Goal: Answer question/provide support

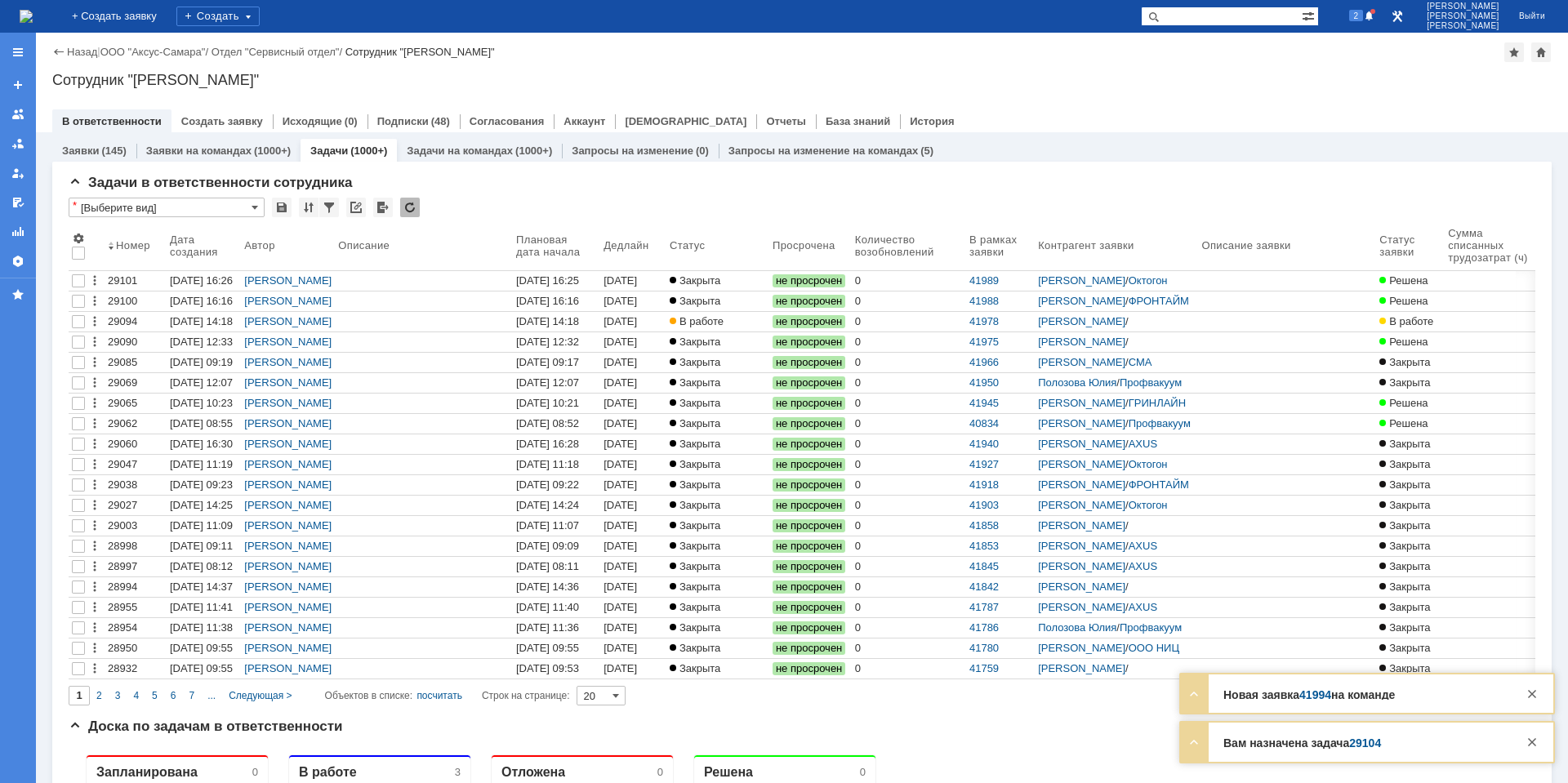
click at [1376, 744] on link "29104" at bounding box center [1364, 743] width 32 height 13
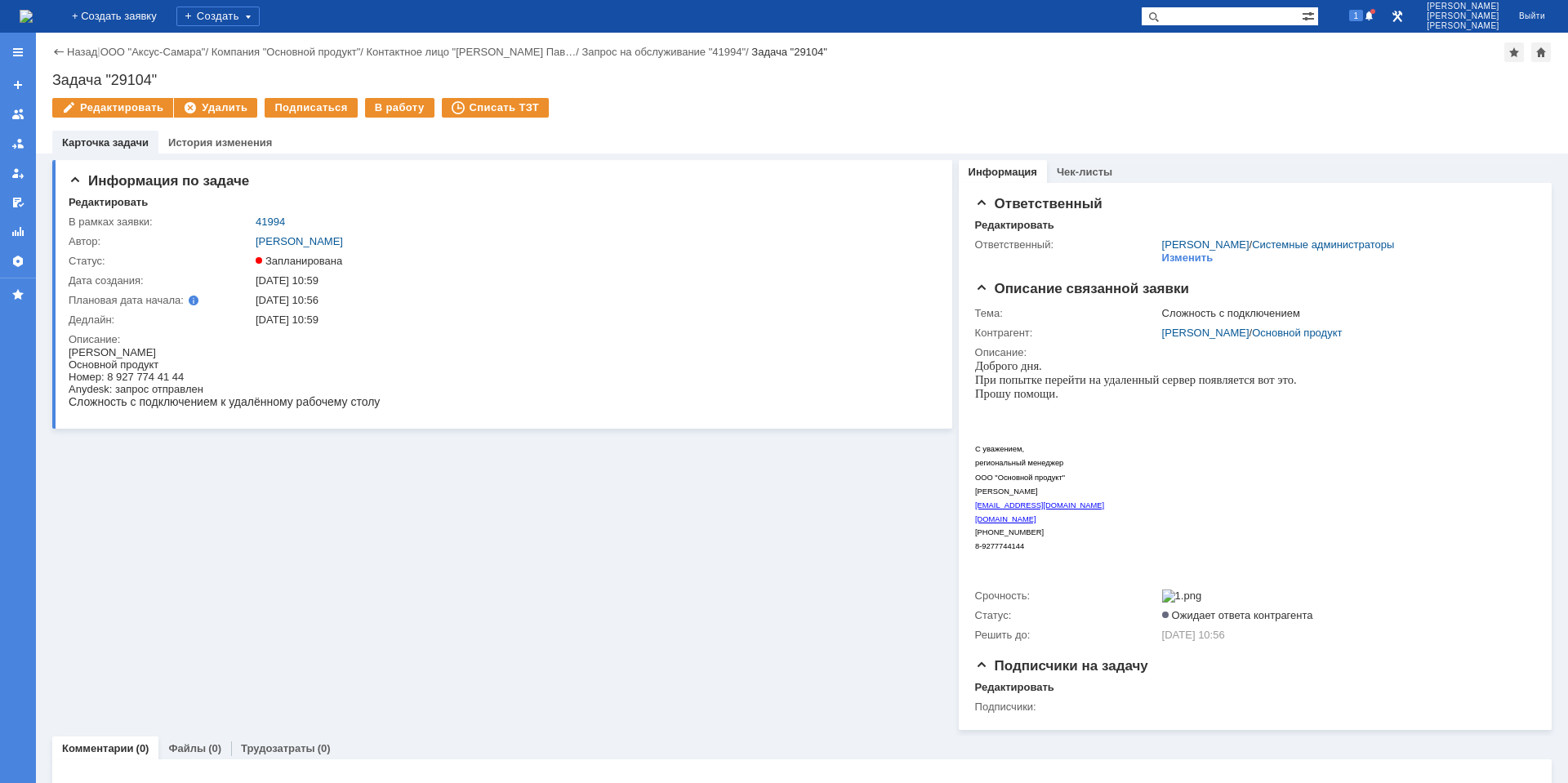
click at [392, 117] on td "В работу" at bounding box center [400, 108] width 70 height 21
click at [392, 112] on div "В работу" at bounding box center [400, 108] width 69 height 20
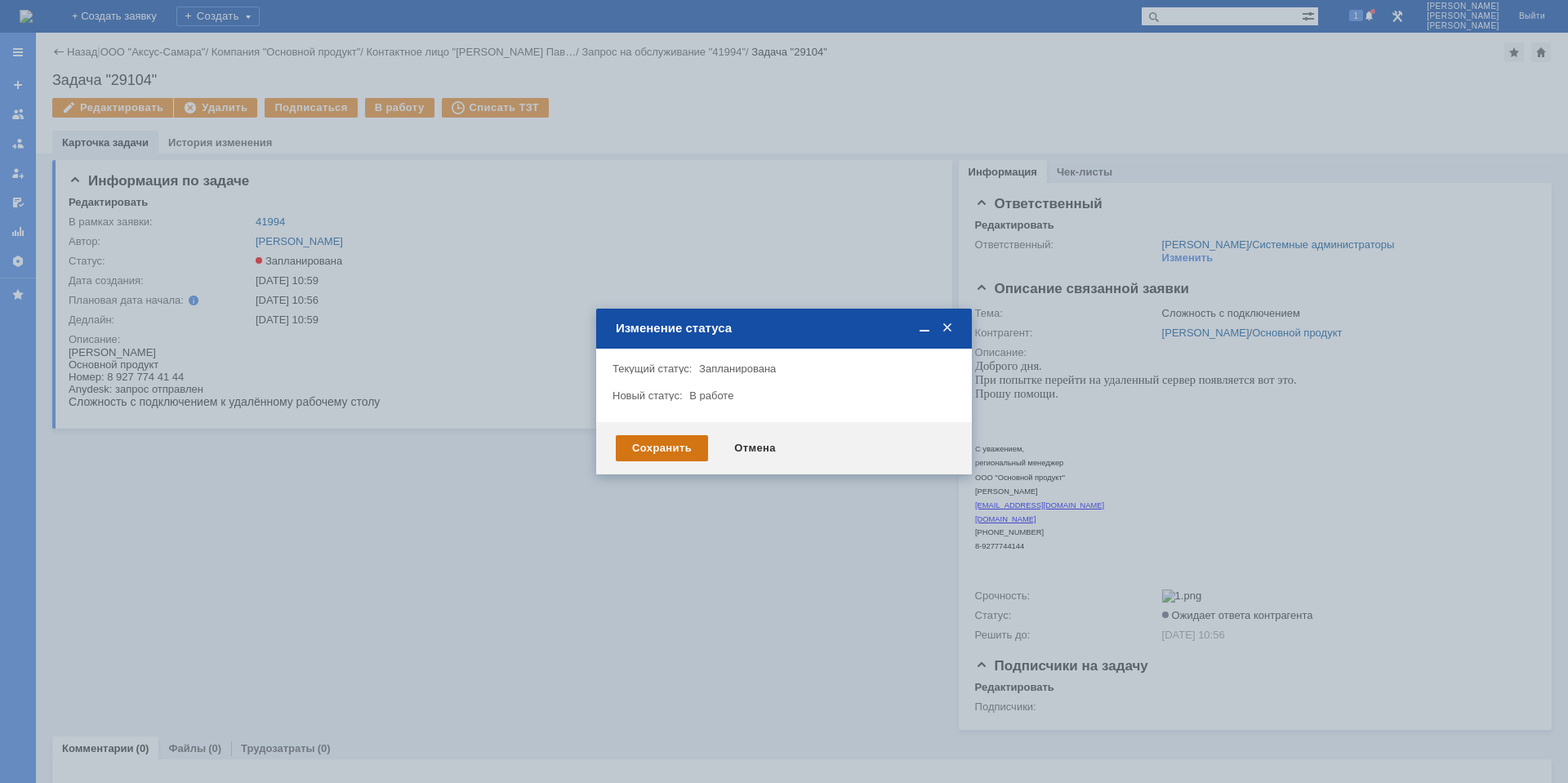
click at [663, 439] on div "Сохранить" at bounding box center [661, 448] width 92 height 26
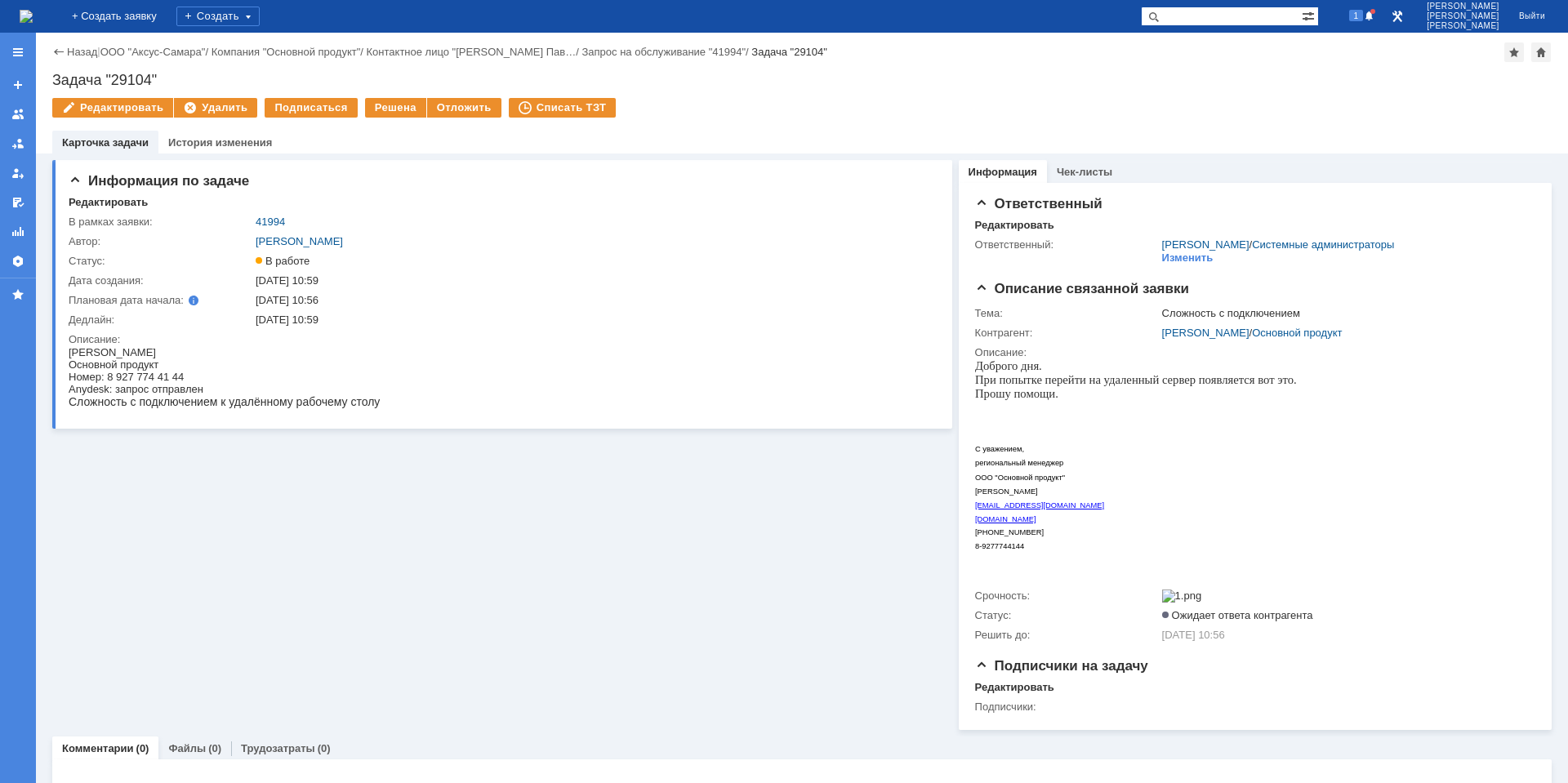
click at [356, 405] on span "Сложность с подключением к удалённому рабочему столу" at bounding box center [224, 402] width 311 height 13
drag, startPoint x: 107, startPoint y: 371, endPoint x: 231, endPoint y: 373, distance: 124.0
click at [231, 373] on div "Номер: 8 927 774 41 44" at bounding box center [224, 376] width 311 height 12
copy div "8 927 774 41 44"
click at [77, 55] on link "Назад" at bounding box center [82, 51] width 30 height 12
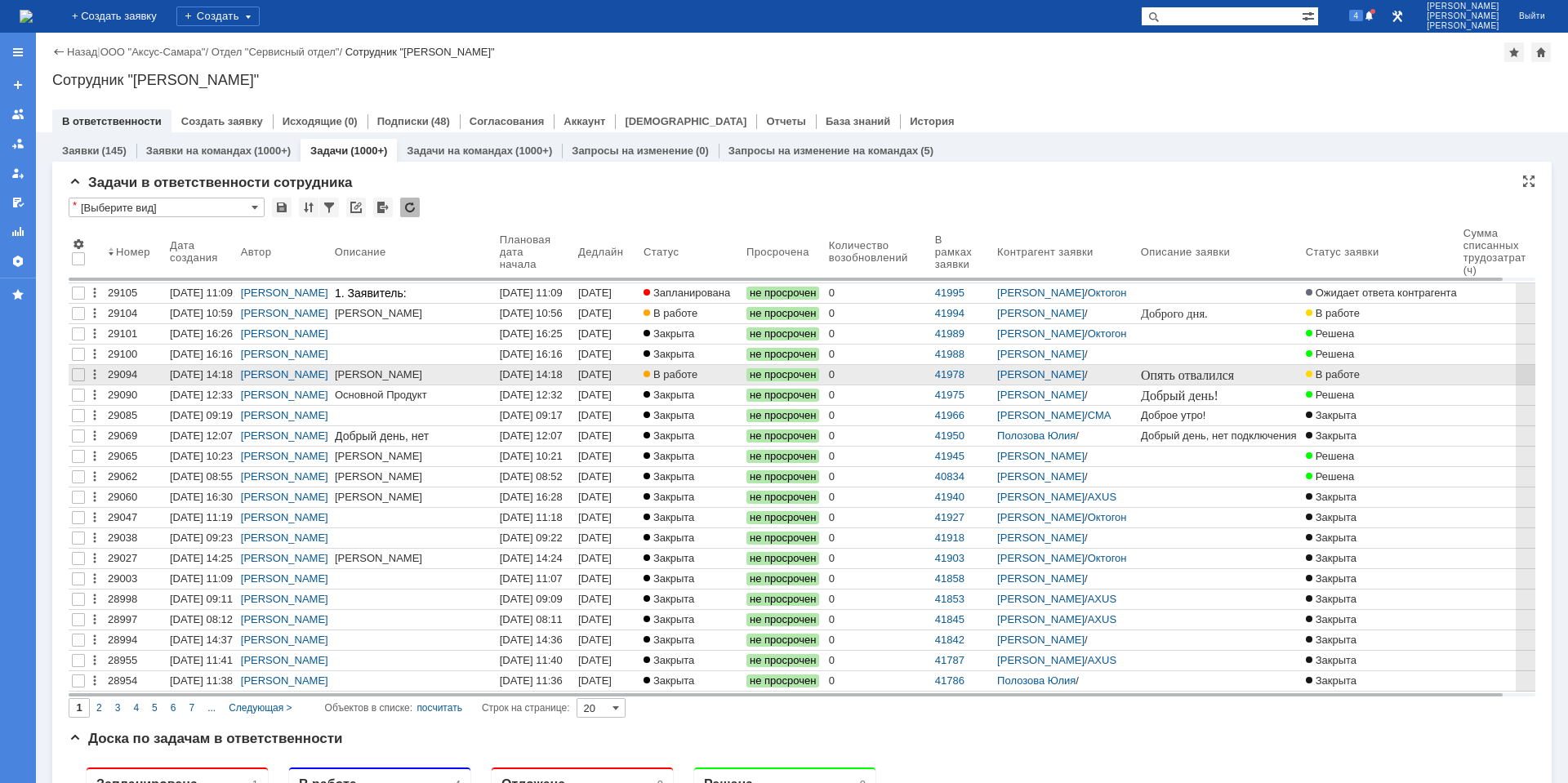
click at [615, 369] on div "[DATE] 14:18" at bounding box center [596, 381] width 36 height 25
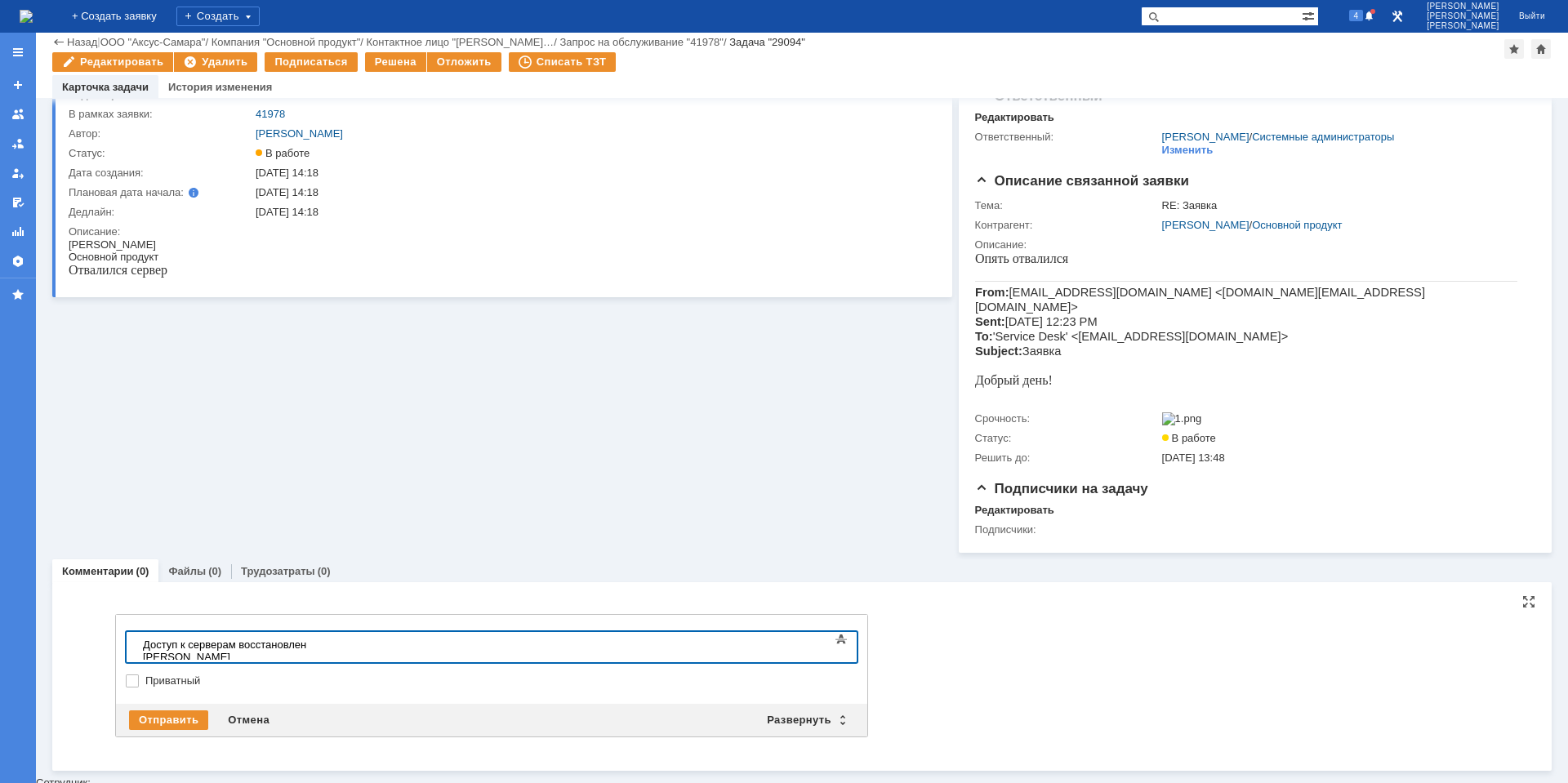
scroll to position [51, 0]
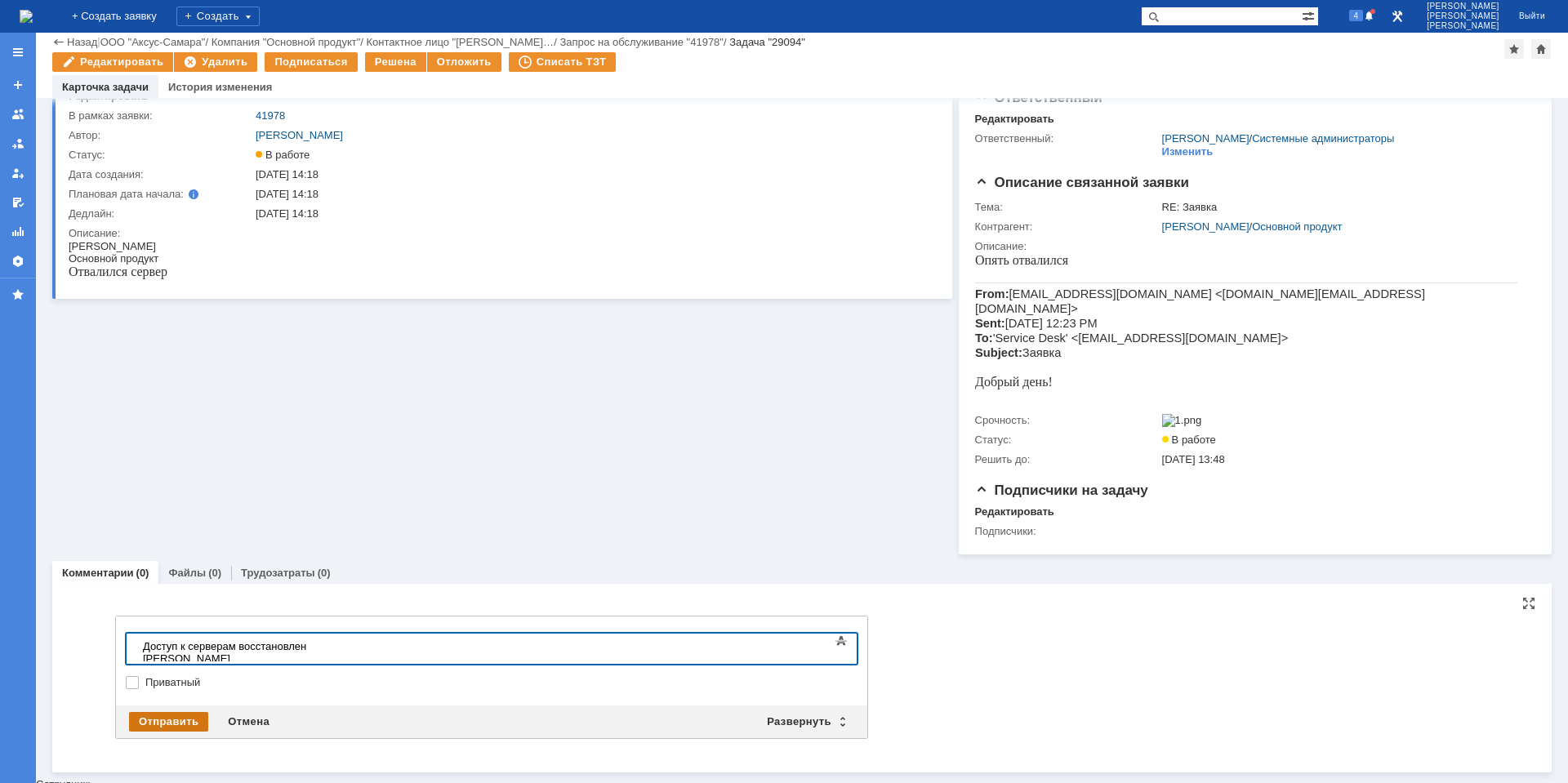
click at [190, 720] on div "Отправить" at bounding box center [168, 722] width 79 height 20
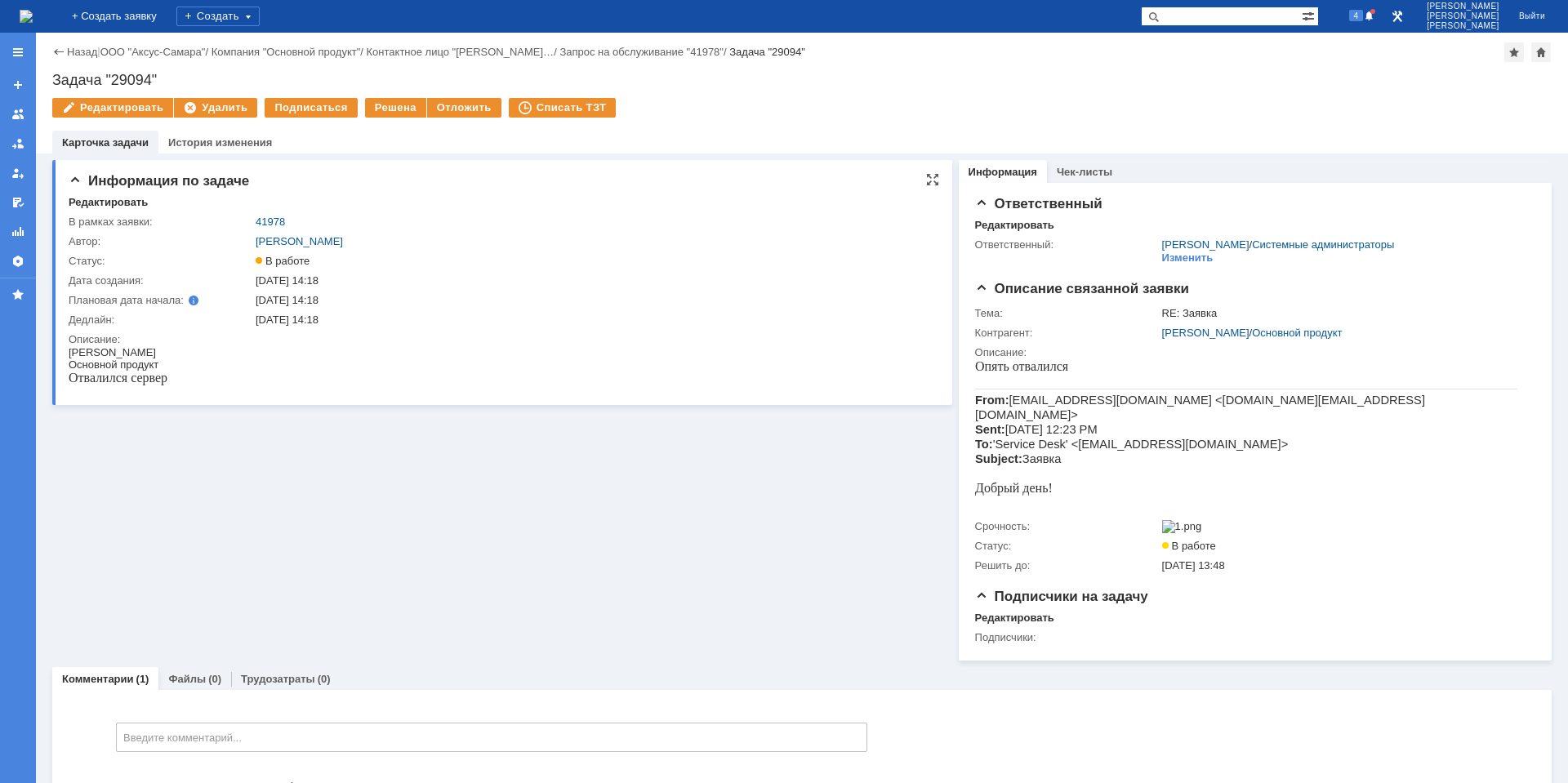
scroll to position [0, 0]
click at [392, 110] on div "Решена" at bounding box center [395, 108] width 61 height 20
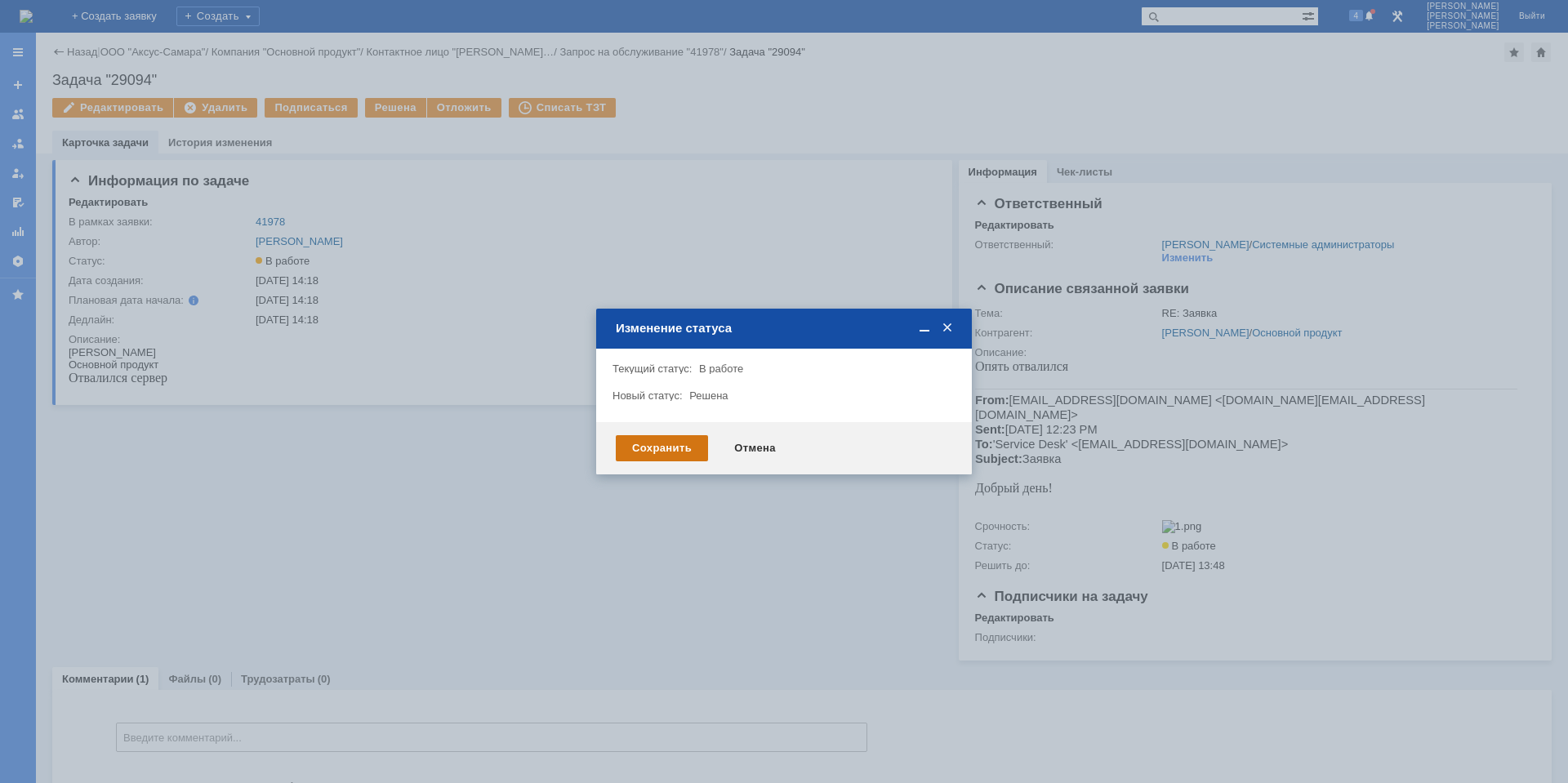
click at [626, 455] on div "Сохранить" at bounding box center [661, 448] width 92 height 26
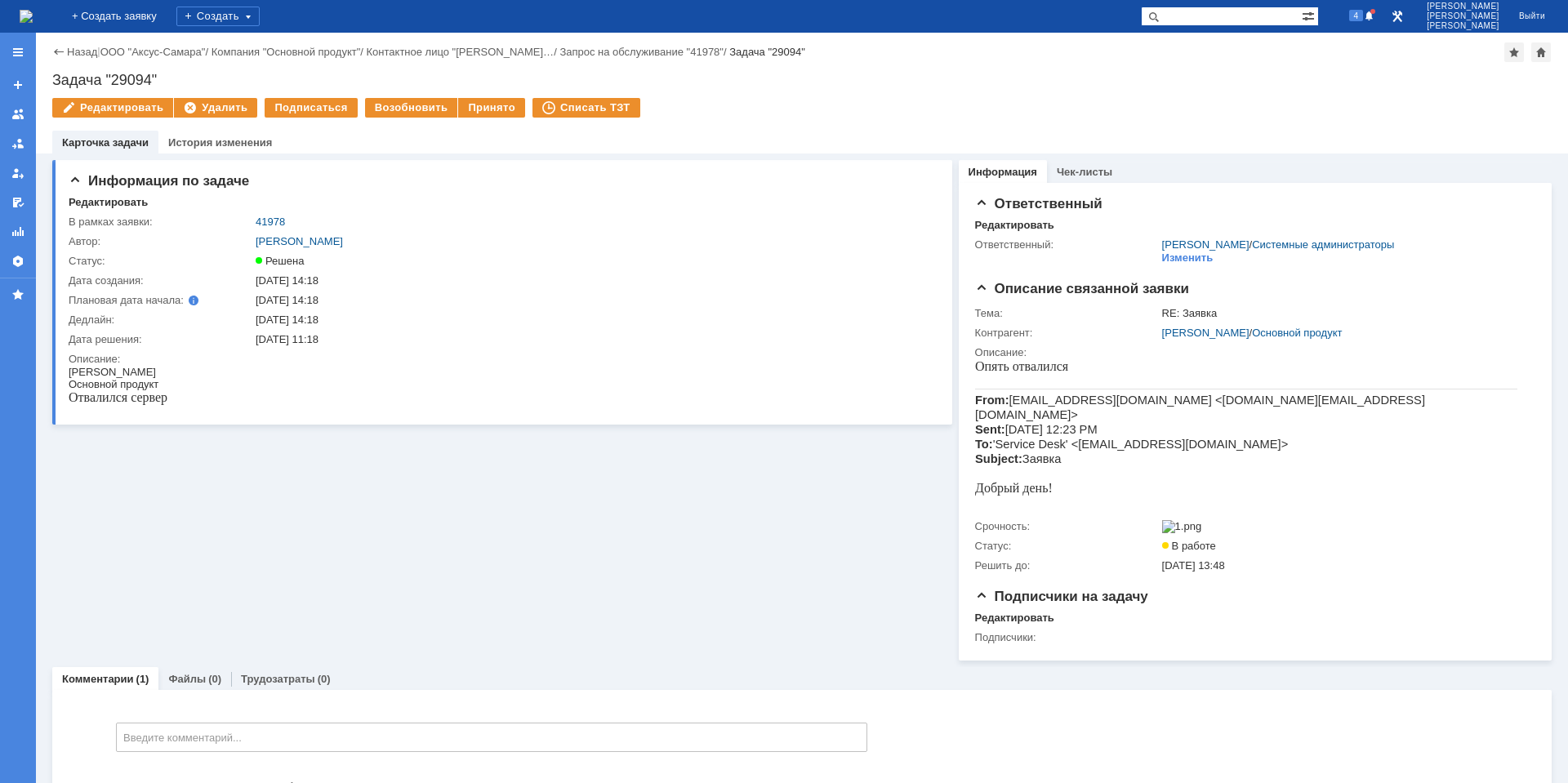
click at [33, 16] on img at bounding box center [26, 16] width 13 height 13
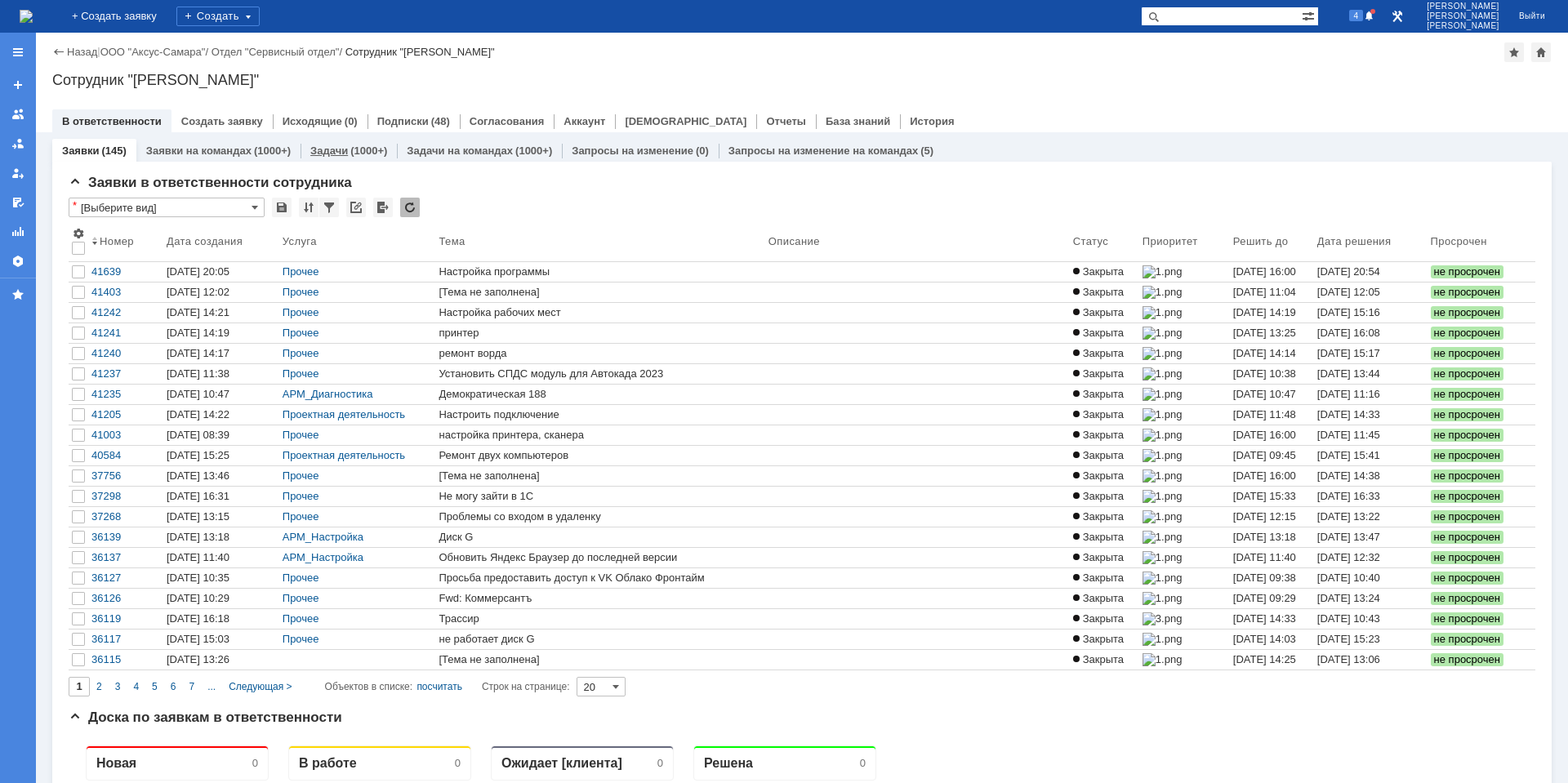
click at [353, 147] on div "(1000+)" at bounding box center [369, 150] width 36 height 12
